Goal: Use online tool/utility: Use online tool/utility

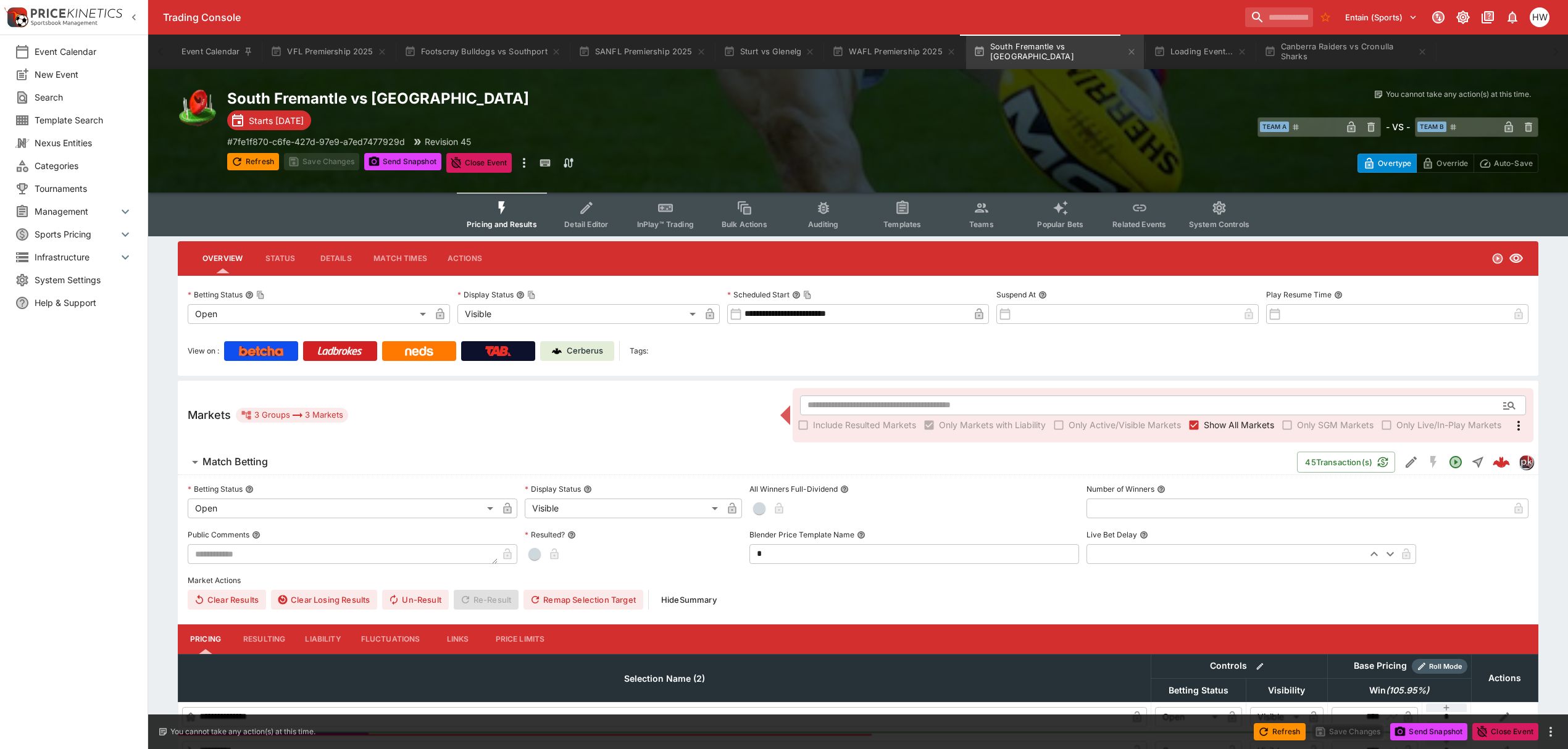
scroll to position [140, 0]
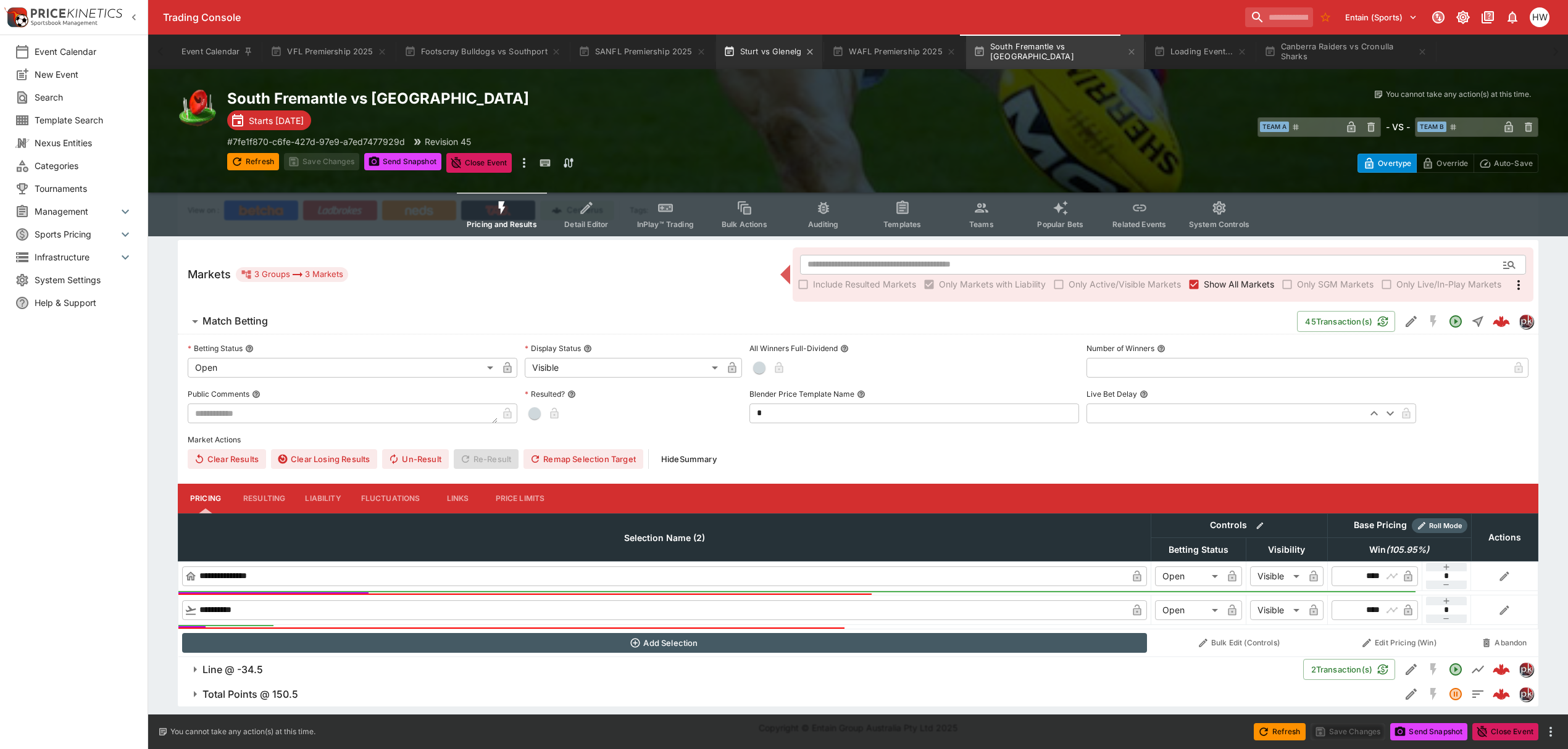
click at [758, 62] on button "Sturt vs Glenelg" at bounding box center [769, 51] width 107 height 34
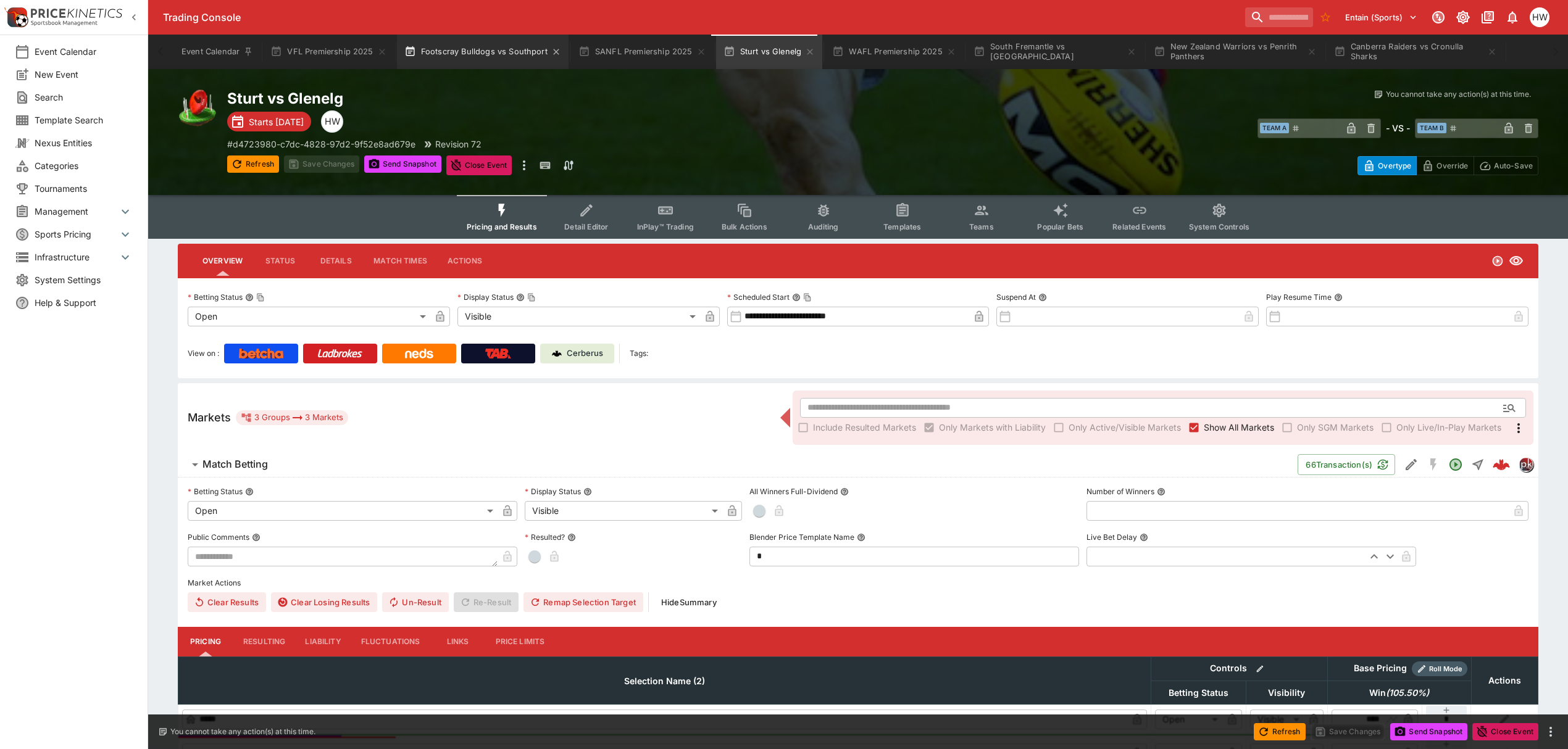
click at [491, 55] on button "Footscray Bulldogs vs Southport" at bounding box center [482, 51] width 171 height 34
click at [595, 354] on p "Cerberus" at bounding box center [584, 353] width 37 height 12
